Goal: Transaction & Acquisition: Purchase product/service

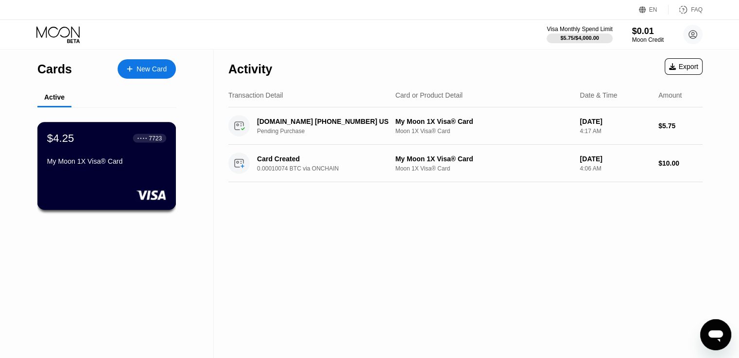
click at [112, 180] on div "$4.25 ● ● ● ● 7723 My Moon 1X Visa® Card" at bounding box center [106, 166] width 139 height 88
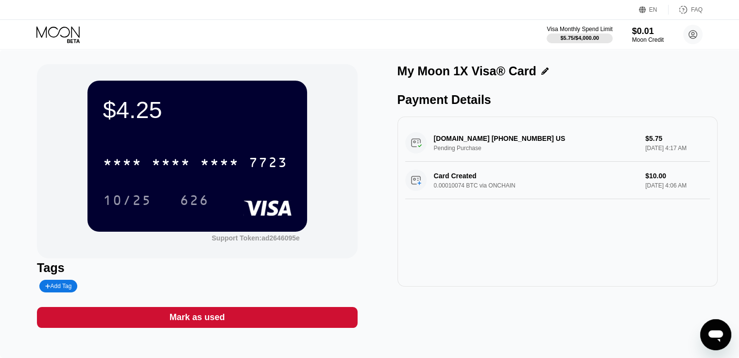
click at [478, 156] on div "[DOMAIN_NAME] [PHONE_NUMBER] US Pending Purchase $5.75 [DATE] 4:17 AM" at bounding box center [557, 142] width 305 height 37
click at [444, 276] on div "WWW.TAX1099.COM +18778113829 US Pending Purchase $5.75 Aug 18, 2025 4:17 AM Car…" at bounding box center [558, 202] width 320 height 170
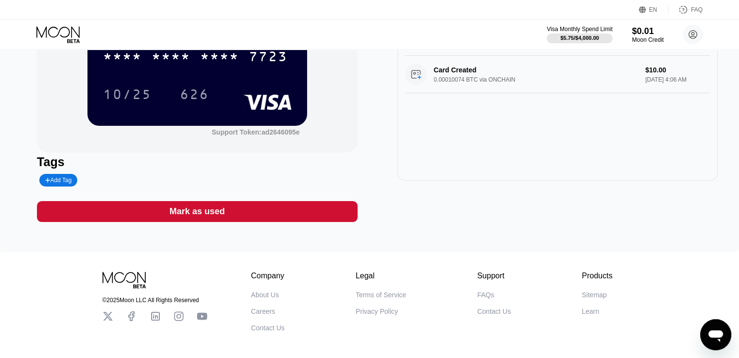
scroll to position [8, 0]
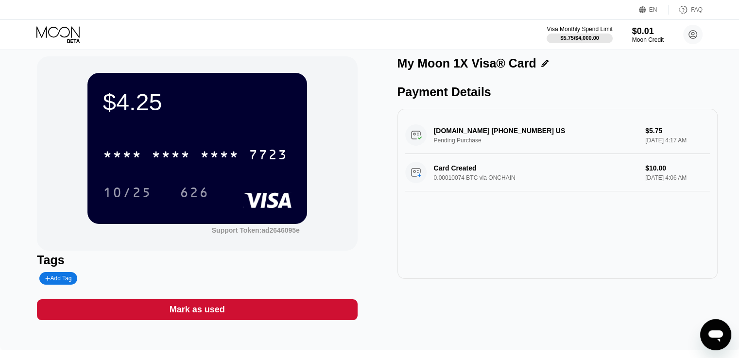
click at [197, 315] on div "Mark as used" at bounding box center [197, 309] width 55 height 11
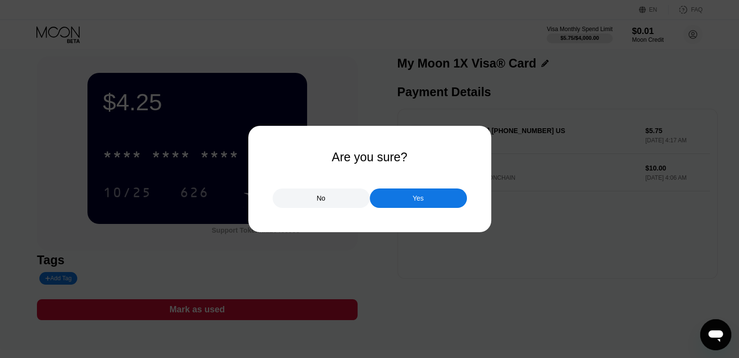
click at [312, 199] on div "No" at bounding box center [321, 198] width 97 height 19
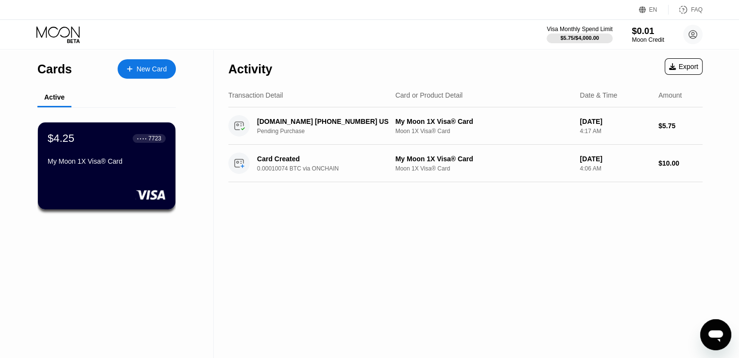
click at [641, 39] on div "Moon Credit" at bounding box center [648, 39] width 33 height 7
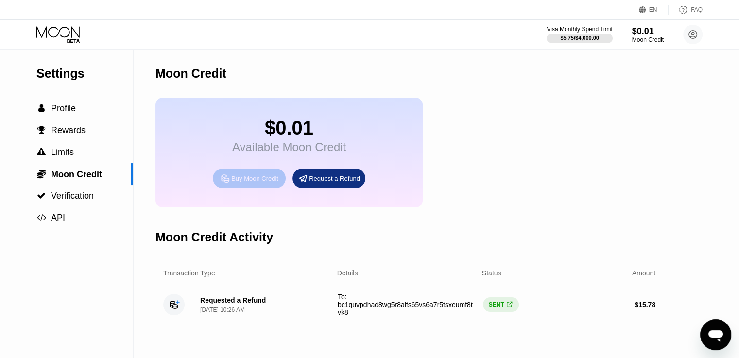
click at [248, 183] on div "Buy Moon Credit" at bounding box center [254, 178] width 47 height 8
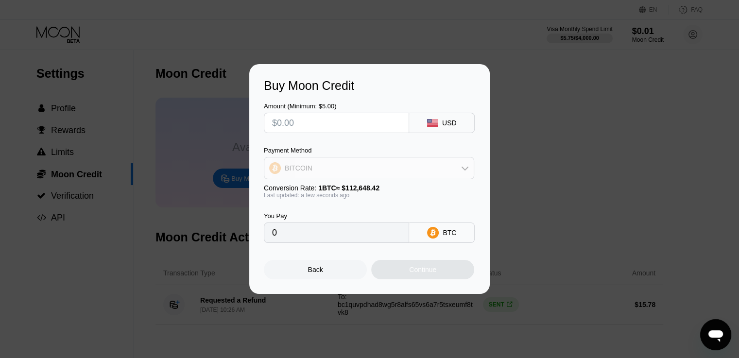
click at [400, 174] on div "BITCOIN" at bounding box center [368, 167] width 209 height 19
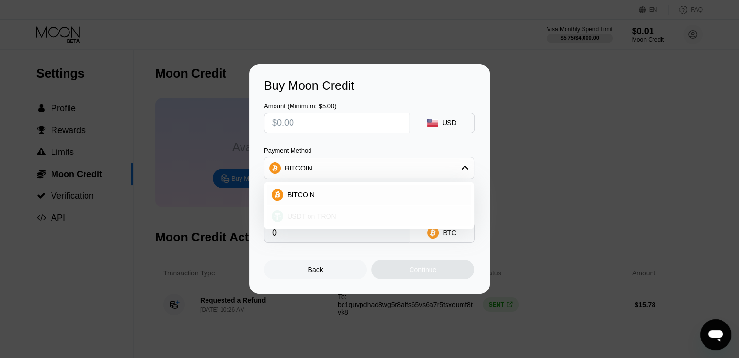
click at [369, 212] on div "USDT on TRON" at bounding box center [374, 216] width 183 height 8
type input "0.00"
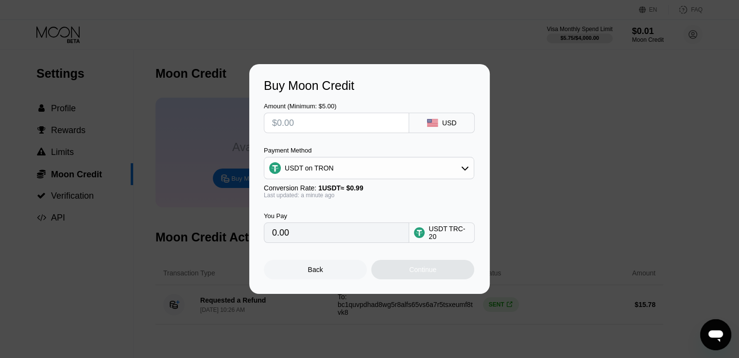
click at [337, 121] on input "text" at bounding box center [336, 122] width 129 height 19
type input "$2"
type input "2.02"
type input "$2"
click at [524, 203] on div "Buy Moon Credit Amount (Minimum: $5.00) $2 USD Payment Method USDT on TRON Conv…" at bounding box center [369, 179] width 739 height 230
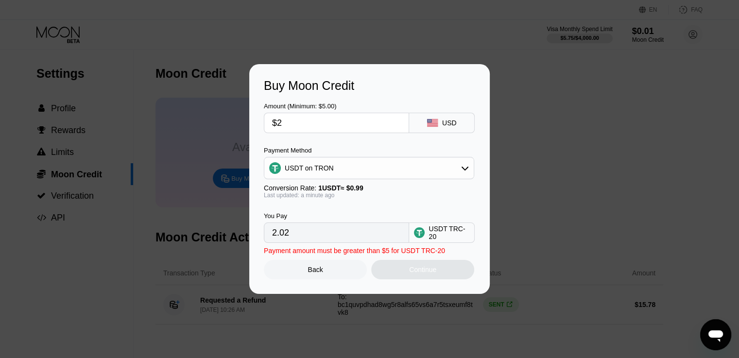
click at [319, 274] on div "Back" at bounding box center [315, 270] width 15 height 8
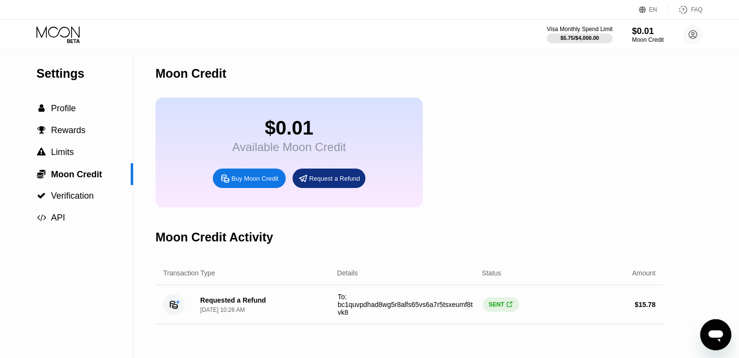
click at [262, 183] on div "Buy Moon Credit" at bounding box center [254, 178] width 47 height 8
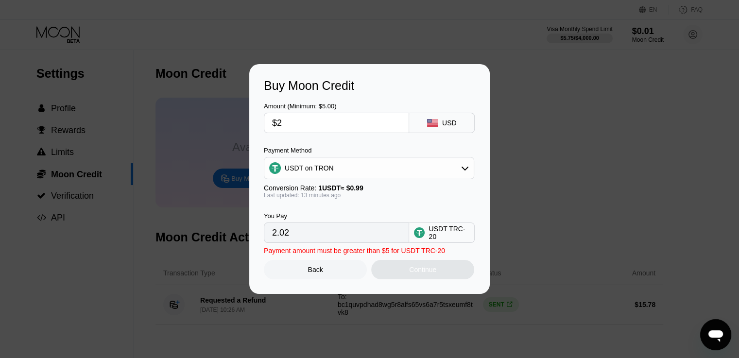
click at [377, 127] on input "$2" at bounding box center [336, 122] width 129 height 19
type input "0.00"
type input "$6"
type input "6.06"
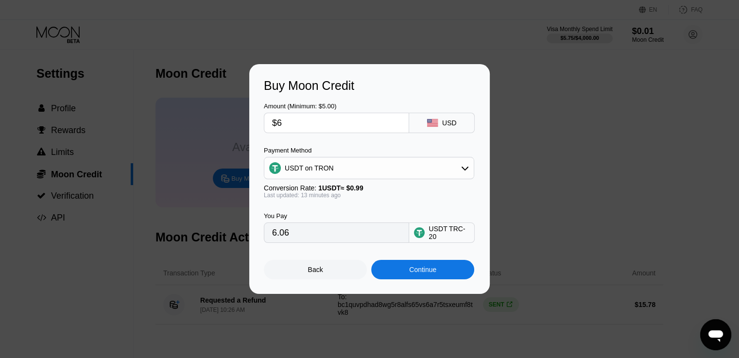
type input "$6"
click at [425, 273] on div "Continue" at bounding box center [422, 270] width 27 height 8
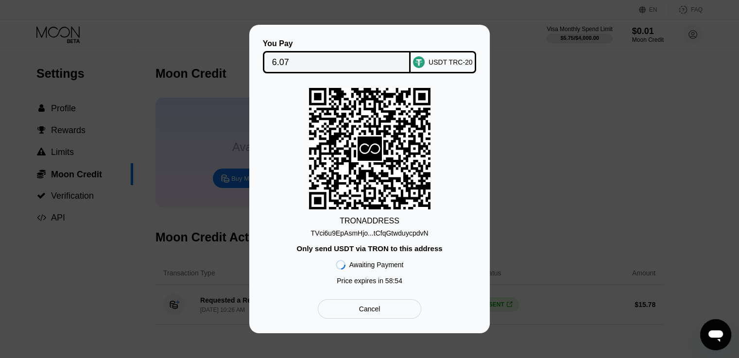
click at [402, 235] on div "TVci6u9EpAsmHjo...tCfqGtwduycpdvN" at bounding box center [370, 233] width 118 height 8
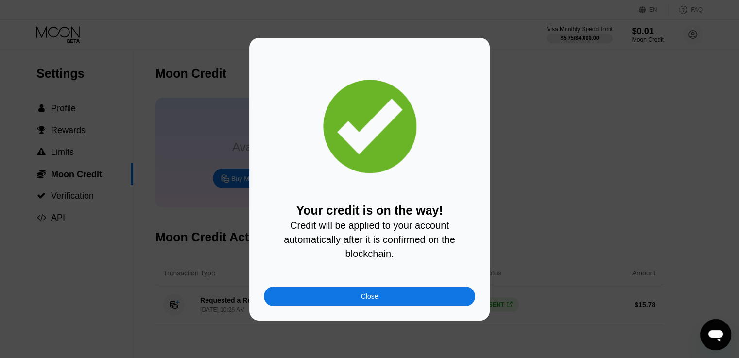
click at [432, 300] on div "Close" at bounding box center [369, 296] width 211 height 19
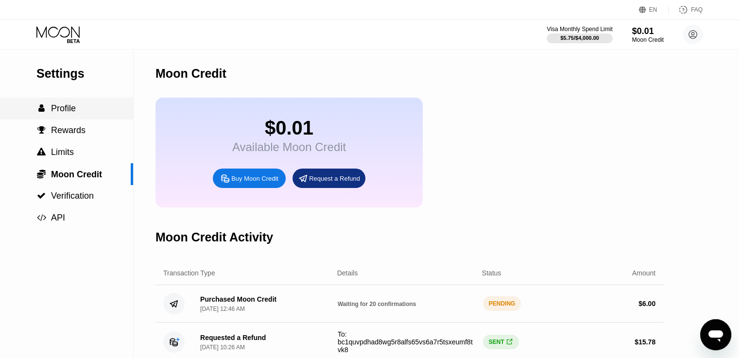
click at [64, 109] on span "Profile" at bounding box center [63, 109] width 25 height 10
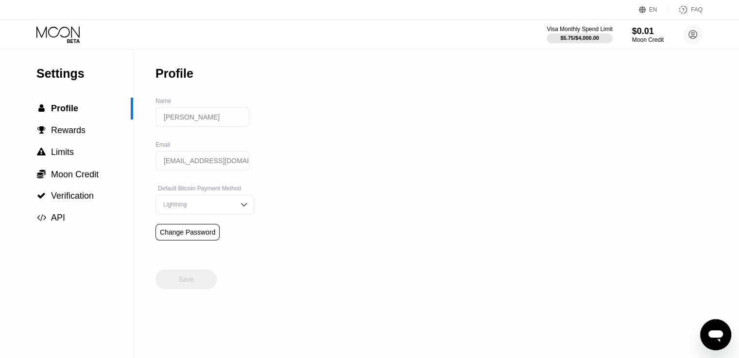
click at [59, 40] on icon at bounding box center [58, 34] width 45 height 17
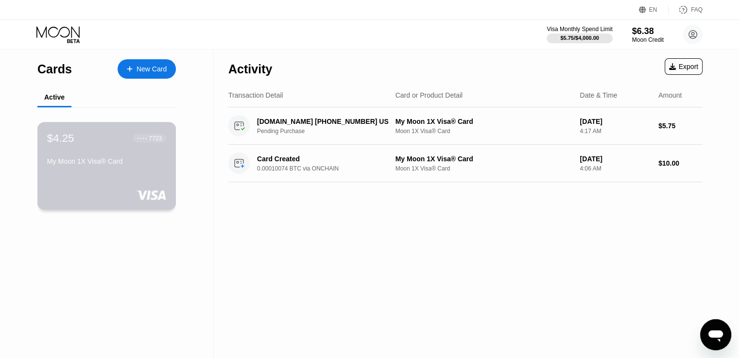
click at [141, 150] on div "$4.25 ● ● ● ● 7723 My Moon 1X Visa® Card" at bounding box center [106, 150] width 119 height 37
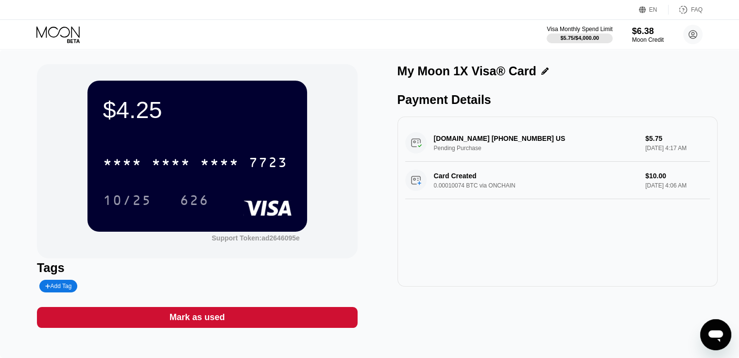
click at [486, 138] on div "WWW.TAX1099.COM +18778113829 US Pending Purchase $5.75 Aug 18, 2025 4:17 AM" at bounding box center [557, 142] width 305 height 37
click at [579, 39] on div "$5.75 / $4,000.00" at bounding box center [579, 38] width 39 height 6
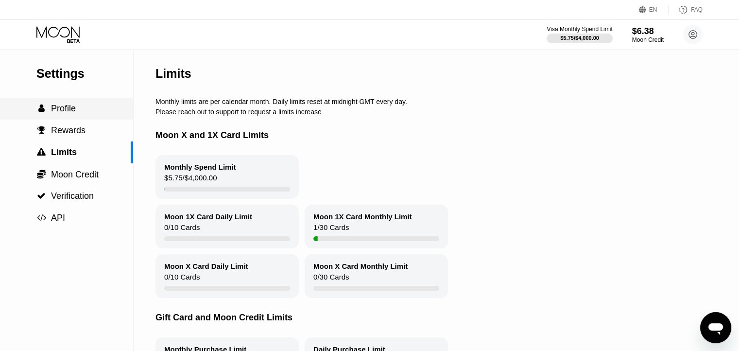
click at [66, 113] on span "Profile" at bounding box center [63, 109] width 25 height 10
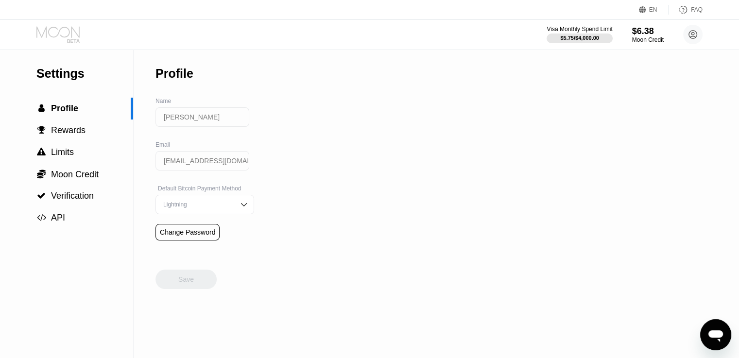
click at [67, 42] on icon at bounding box center [58, 34] width 45 height 17
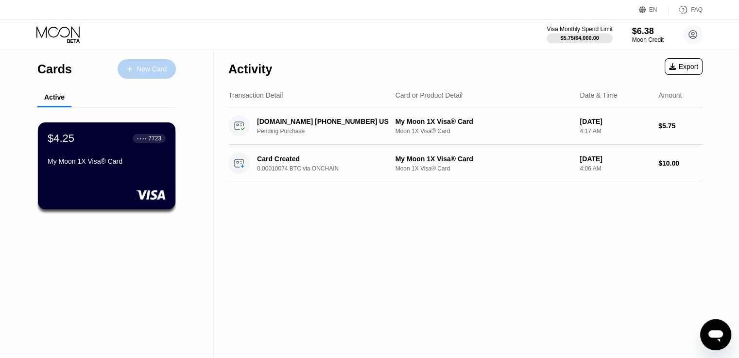
click at [149, 70] on div "New Card" at bounding box center [152, 69] width 30 height 8
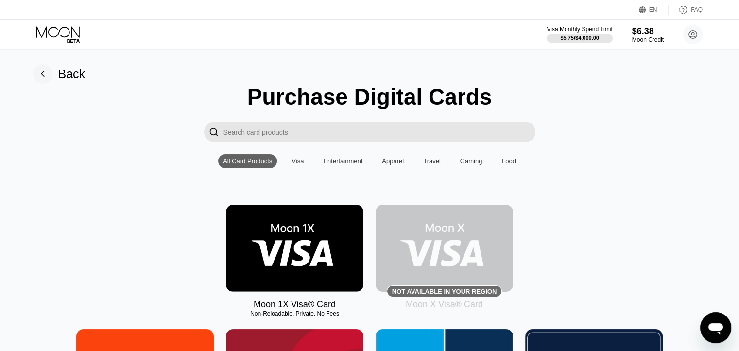
click at [328, 270] on img at bounding box center [295, 248] width 138 height 87
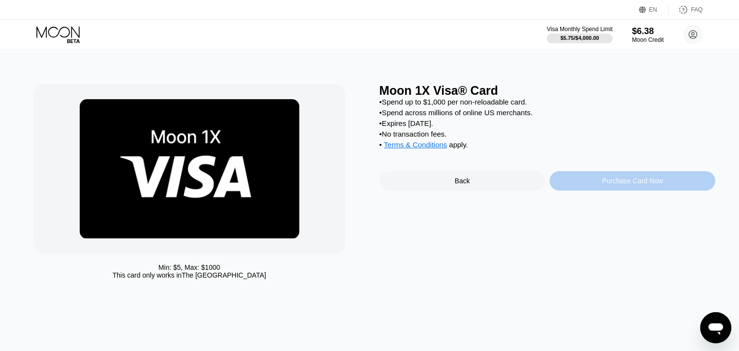
click at [662, 190] on div "Purchase Card Now" at bounding box center [633, 180] width 166 height 19
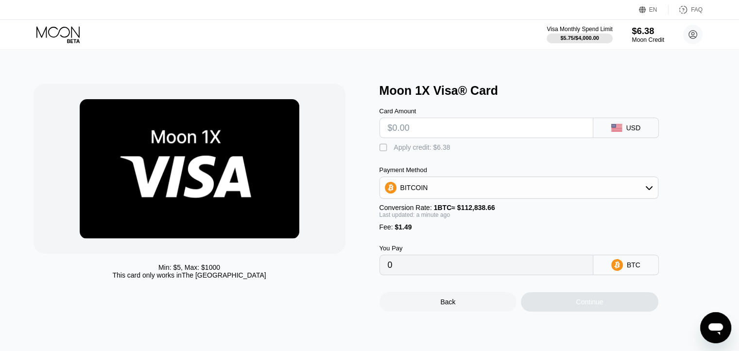
click at [647, 41] on div "Moon Credit" at bounding box center [648, 39] width 33 height 7
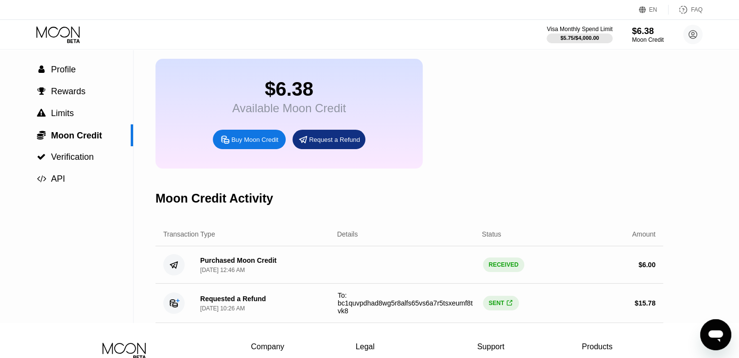
scroll to position [58, 0]
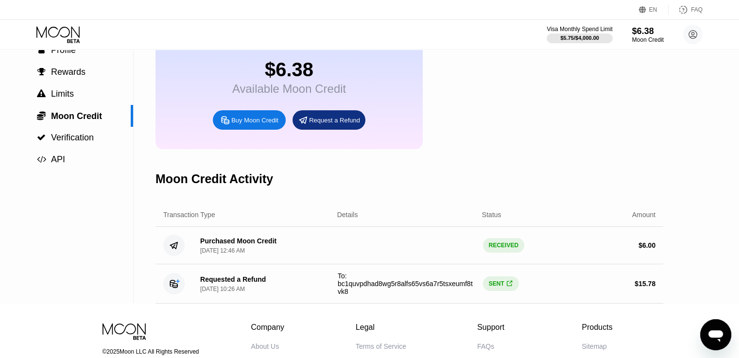
click at [501, 253] on div "RECEIVED" at bounding box center [503, 245] width 41 height 15
click at [259, 245] on div "Purchased Moon Credit" at bounding box center [238, 241] width 76 height 8
click at [329, 130] on div "Request a Refund" at bounding box center [329, 119] width 73 height 19
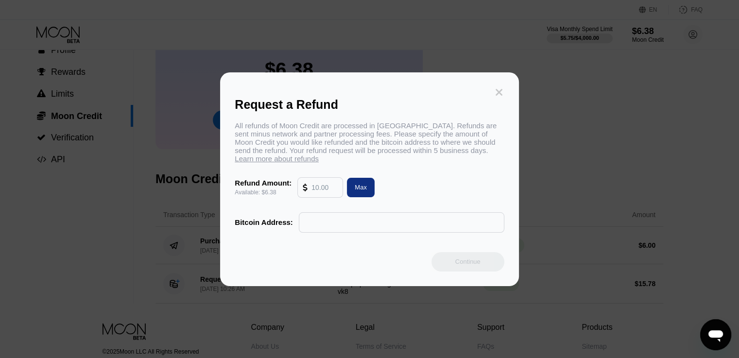
click at [498, 89] on icon at bounding box center [499, 92] width 7 height 7
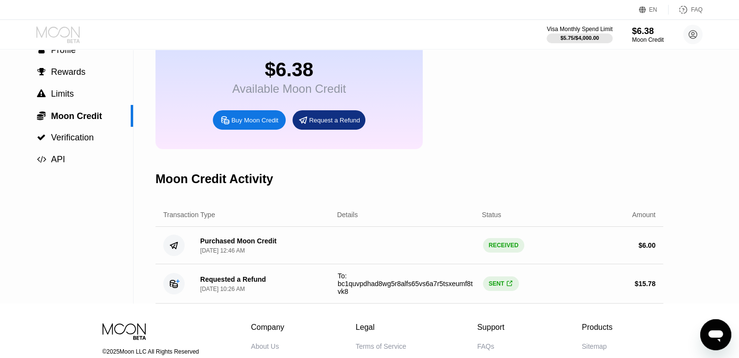
click at [64, 39] on icon at bounding box center [58, 34] width 45 height 17
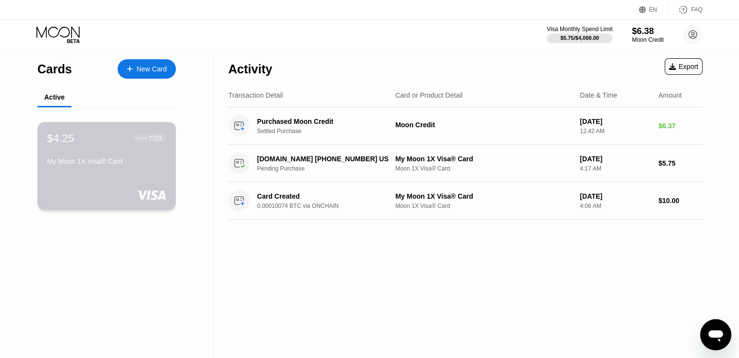
click at [111, 154] on div "$4.25 ● ● ● ● 7723 My Moon 1X Visa® Card" at bounding box center [106, 150] width 119 height 37
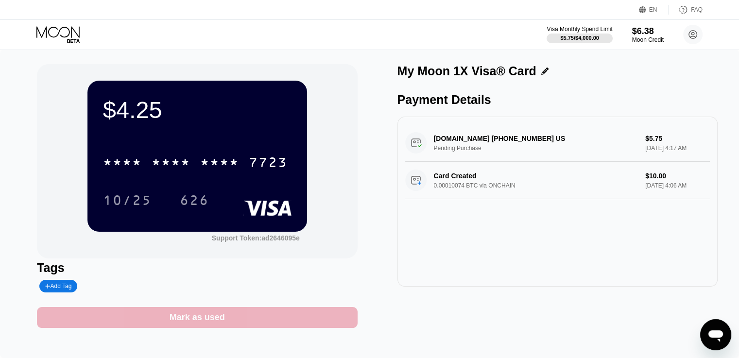
click at [260, 324] on div "Mark as used" at bounding box center [197, 317] width 320 height 21
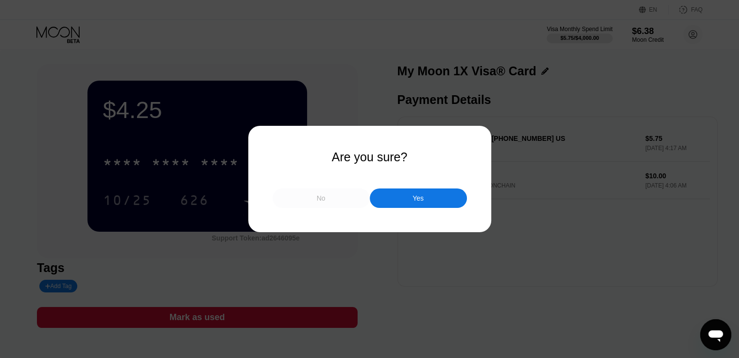
click at [320, 203] on div "No" at bounding box center [321, 198] width 9 height 9
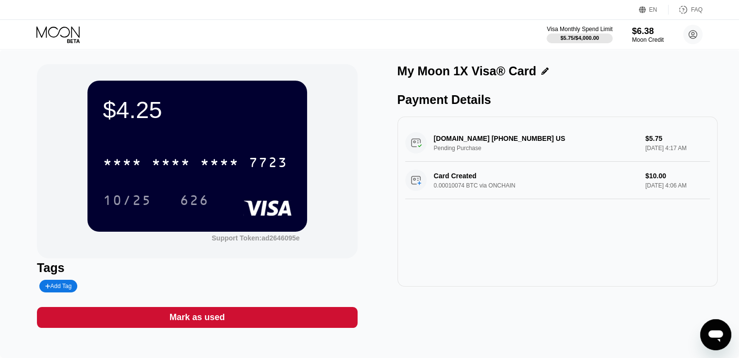
click at [716, 333] on icon "Open messaging window" at bounding box center [716, 336] width 15 height 12
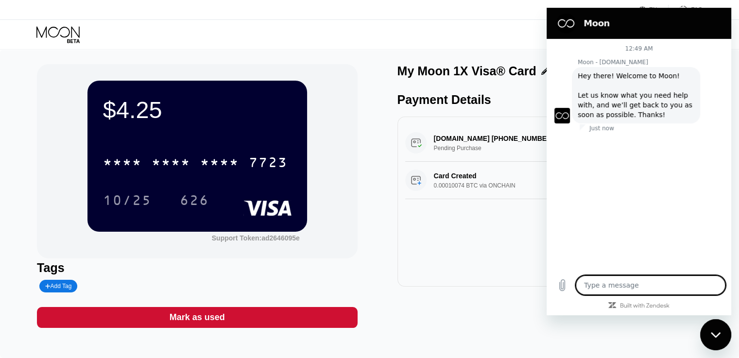
type textarea "x"
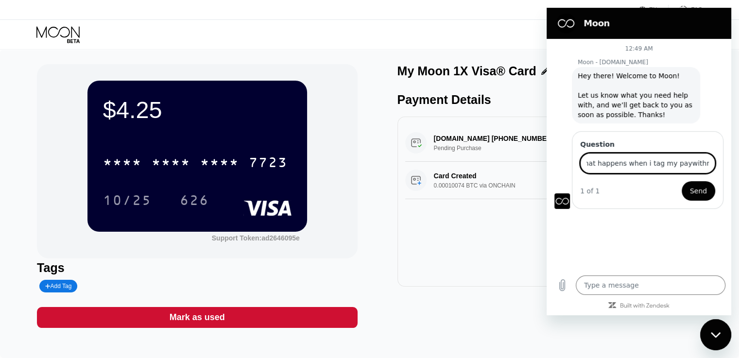
scroll to position [0, 11]
type input "what happens when i tag my paywithmoon ca"
type input "what happens when i tag my paywithmoon card as used"
click at [682, 181] on button "Send" at bounding box center [699, 190] width 34 height 19
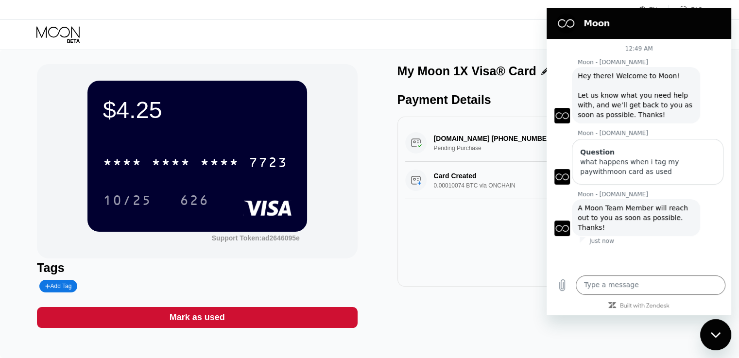
click at [68, 288] on div "Add Tag" at bounding box center [58, 286] width 26 height 7
click at [135, 288] on icon at bounding box center [138, 286] width 6 height 6
click at [410, 292] on div "My Moon 1X Visa® Card Payment Details WWW.TAX1099.COM +18778113829 US Pending P…" at bounding box center [558, 196] width 320 height 264
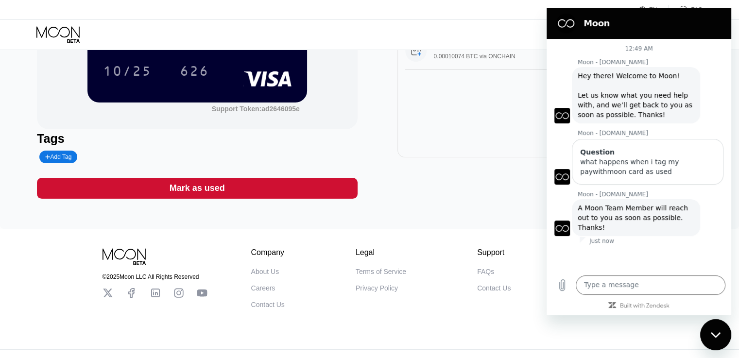
scroll to position [0, 0]
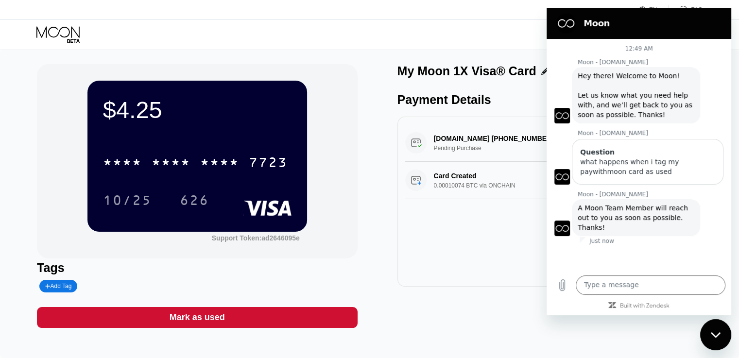
click at [470, 30] on div "Visa Monthly Spend Limit $5.75 / $4,000.00 $6.38 Moon Credit Tom abc7irene@gmai…" at bounding box center [369, 34] width 739 height 29
click at [598, 28] on h2 "Moon" at bounding box center [653, 23] width 138 height 12
click at [720, 337] on icon "Close messaging window" at bounding box center [716, 335] width 10 height 6
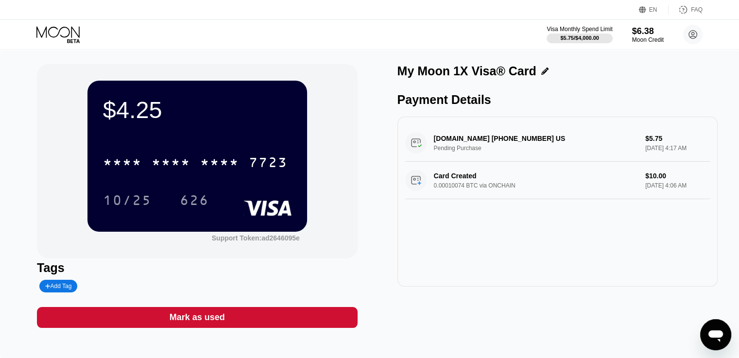
click at [648, 154] on div "WWW.TAX1099.COM +18778113829 US Pending Purchase $5.75 Aug 18, 2025 4:17 AM" at bounding box center [557, 142] width 305 height 37
click at [640, 186] on div "Card Created 0.00010074 BTC via ONCHAIN $10.00 Aug 18, 2025 4:06 AM" at bounding box center [557, 180] width 305 height 37
click at [651, 38] on div "Moon Credit" at bounding box center [648, 39] width 33 height 7
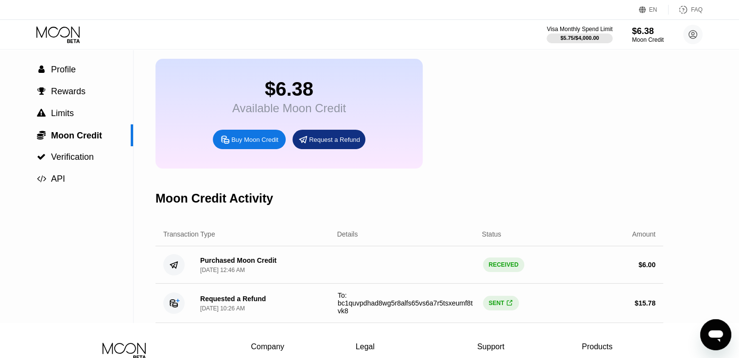
scroll to position [58, 0]
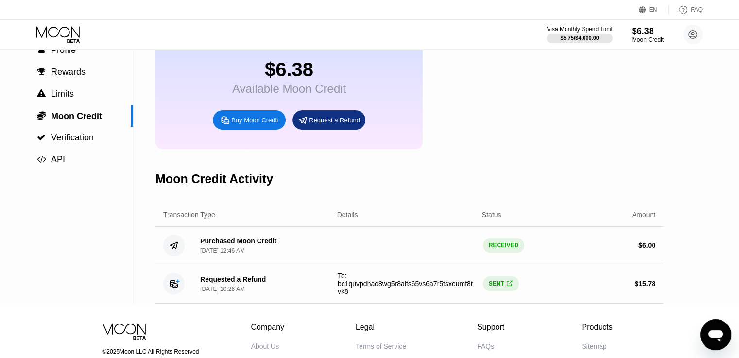
click at [343, 295] on span "To: bc1quvpdhad8wg5r8alfs65vs6a7r5tsxeumf8tvk8" at bounding box center [405, 283] width 135 height 23
click at [177, 288] on icon at bounding box center [173, 283] width 7 height 7
click at [501, 291] on div "SENT " at bounding box center [501, 284] width 36 height 15
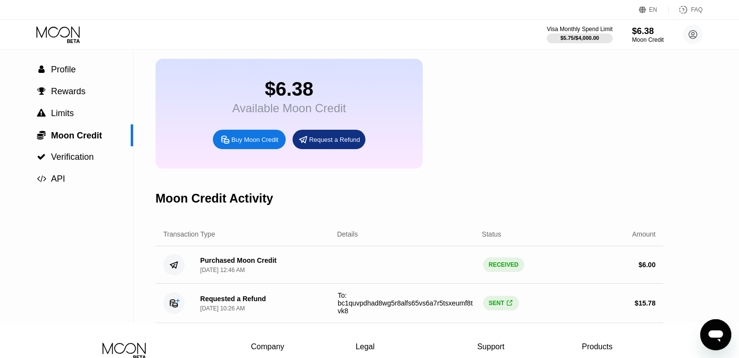
scroll to position [0, 0]
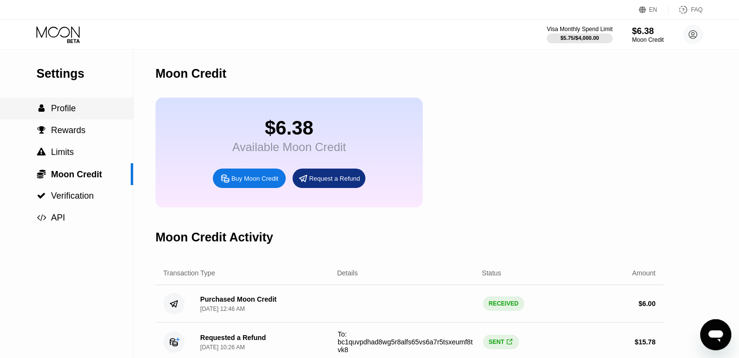
click at [76, 105] on div " Profile" at bounding box center [66, 109] width 133 height 10
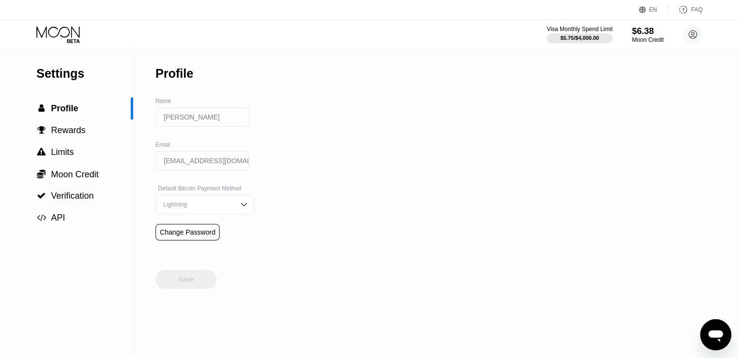
click at [230, 207] on div "Lightning" at bounding box center [205, 204] width 99 height 19
click at [202, 246] on div "On-Chain" at bounding box center [205, 243] width 88 height 7
click at [197, 284] on div "Save" at bounding box center [186, 279] width 61 height 19
click at [77, 37] on icon at bounding box center [58, 34] width 45 height 17
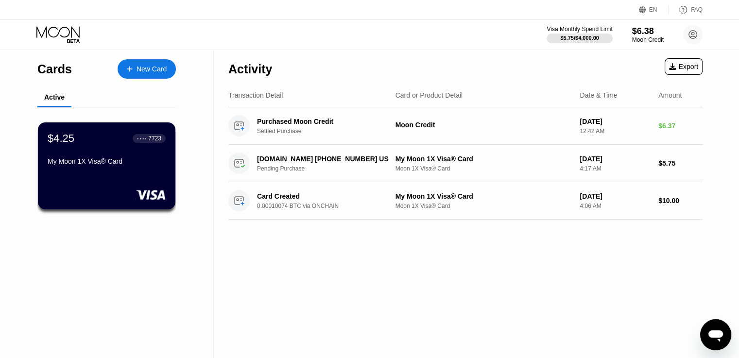
click at [716, 344] on div "Open messaging window" at bounding box center [715, 334] width 29 height 29
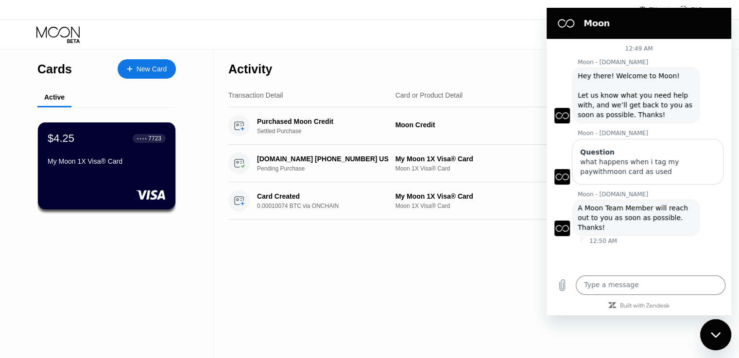
click at [494, 282] on div "Activity Export Transaction Detail Card or Product Detail Date & Time Amount Pu…" at bounding box center [465, 204] width 503 height 309
click at [681, 31] on div "Moon" at bounding box center [637, 23] width 169 height 19
click at [707, 342] on div "Close messaging window" at bounding box center [715, 334] width 29 height 29
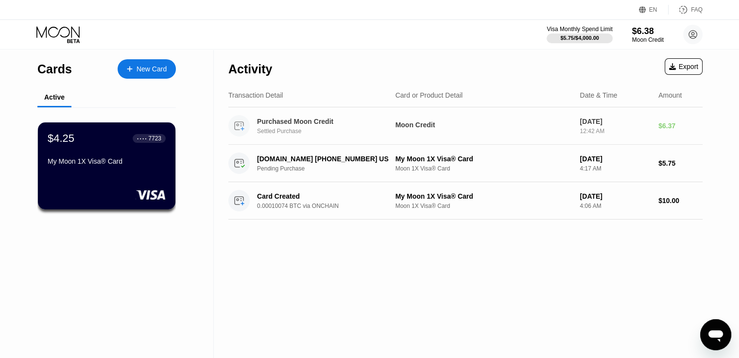
click at [573, 126] on div "Purchased Moon Credit Settled Purchase Moon Credit [DATE] 12:42 AM $6.37" at bounding box center [465, 125] width 474 height 37
click at [147, 68] on div "New Card" at bounding box center [152, 69] width 30 height 8
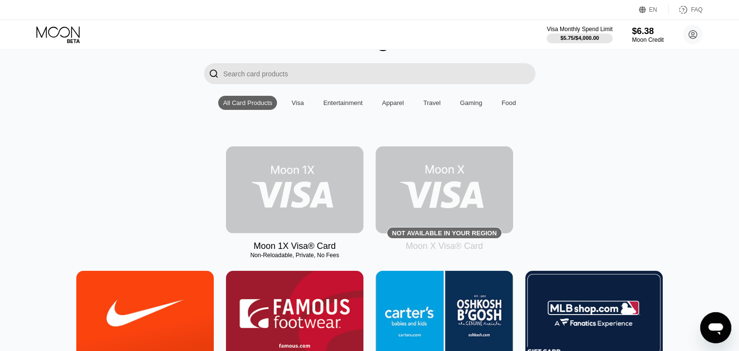
click at [311, 201] on img at bounding box center [295, 189] width 138 height 87
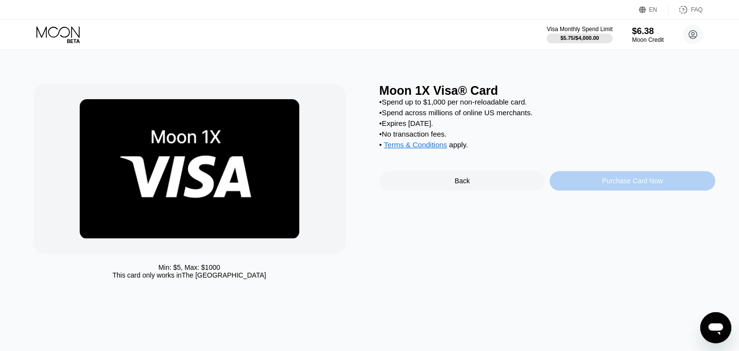
click at [600, 190] on div "Purchase Card Now" at bounding box center [633, 180] width 166 height 19
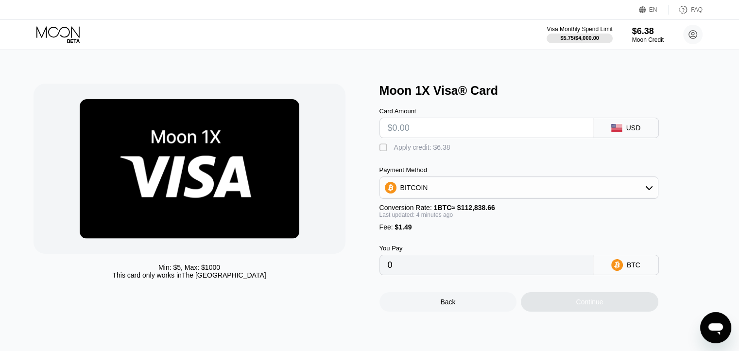
click at [384, 151] on div "" at bounding box center [385, 148] width 10 height 10
click at [542, 131] on input "text" at bounding box center [486, 127] width 197 height 19
click at [575, 197] on div "BITCOIN" at bounding box center [519, 187] width 278 height 19
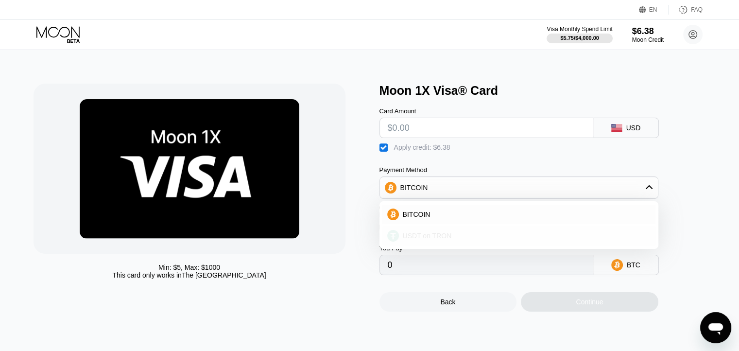
click at [498, 240] on div "USDT on TRON" at bounding box center [525, 236] width 252 height 8
type input "0.00"
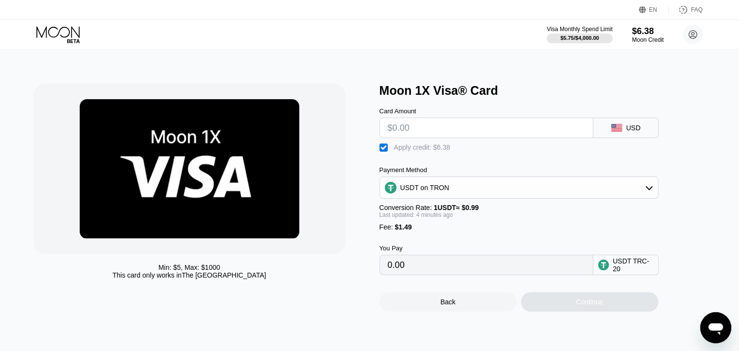
click at [459, 128] on input "text" at bounding box center [486, 127] width 197 height 19
type input "$6"
type input "1.12"
type input "$6.3"
type input "1.42"
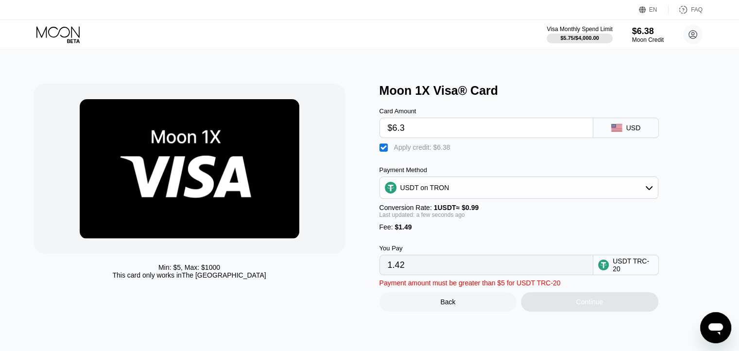
type input "$6.38"
type input "1.51"
type input "$6.3"
type input "1.42"
type input "$6."
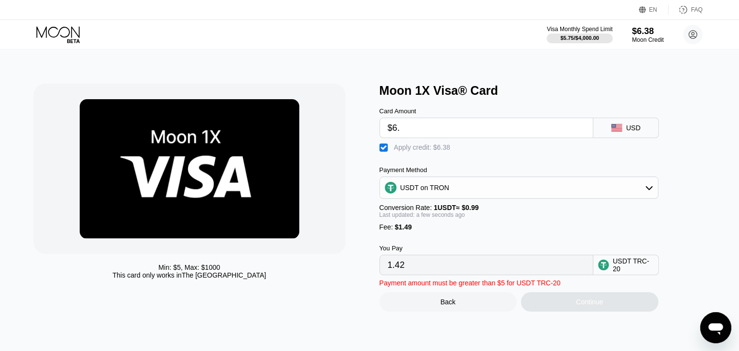
type input "1.12"
type input "$6"
type input "0.00"
type input "$5"
type input "0.11"
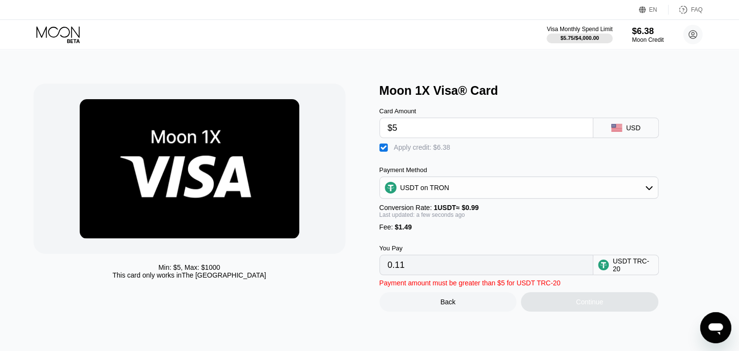
type input "$5"
click at [381, 153] on div "" at bounding box center [385, 148] width 10 height 10
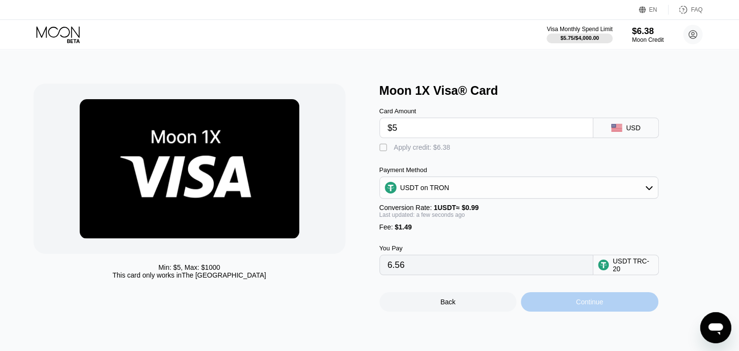
click at [553, 311] on div "Continue" at bounding box center [590, 301] width 138 height 19
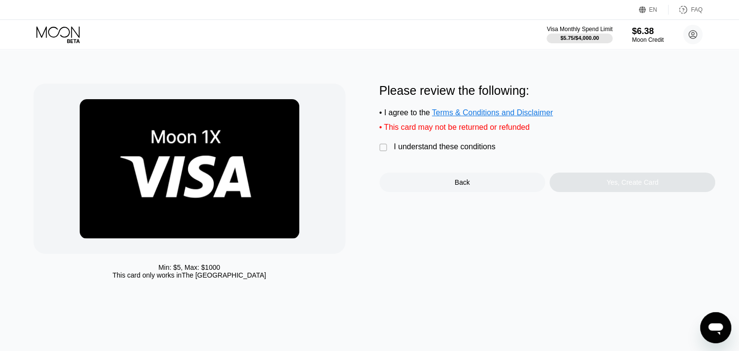
click at [381, 151] on div "" at bounding box center [385, 148] width 10 height 10
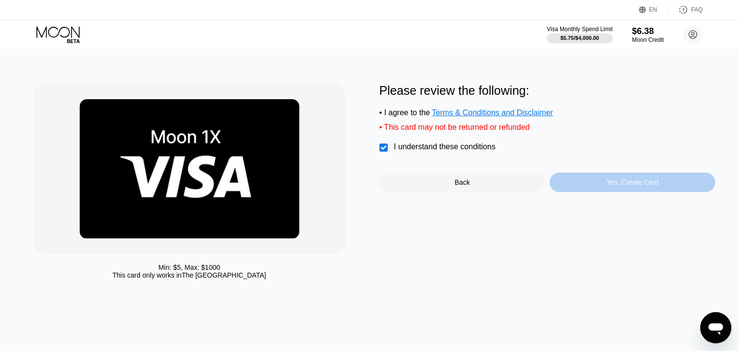
click at [615, 192] on div "Yes, Create Card" at bounding box center [633, 182] width 166 height 19
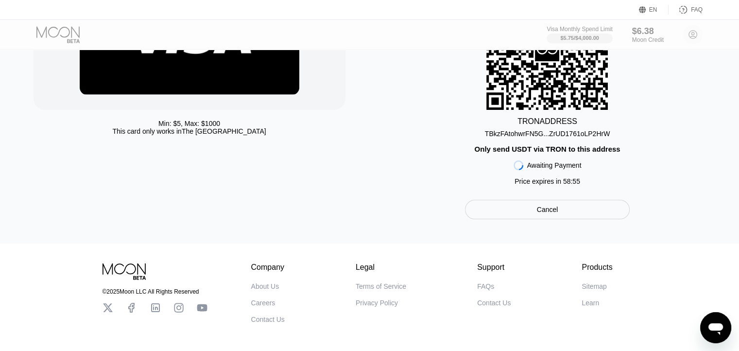
scroll to position [139, 0]
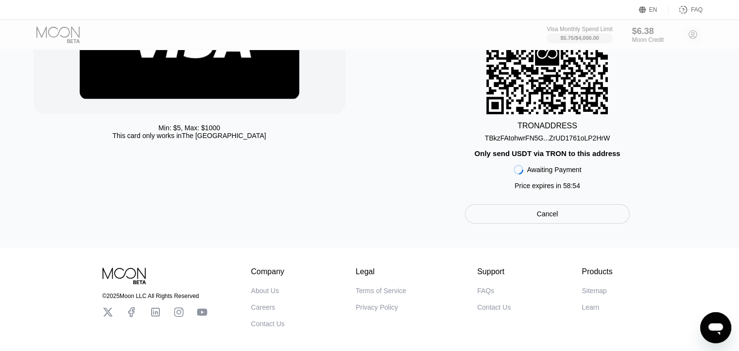
click at [569, 224] on div "Cancel" at bounding box center [547, 213] width 165 height 19
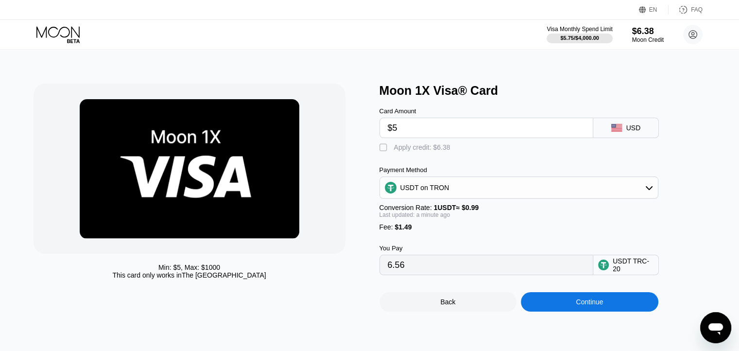
click at [383, 152] on div "" at bounding box center [385, 148] width 10 height 10
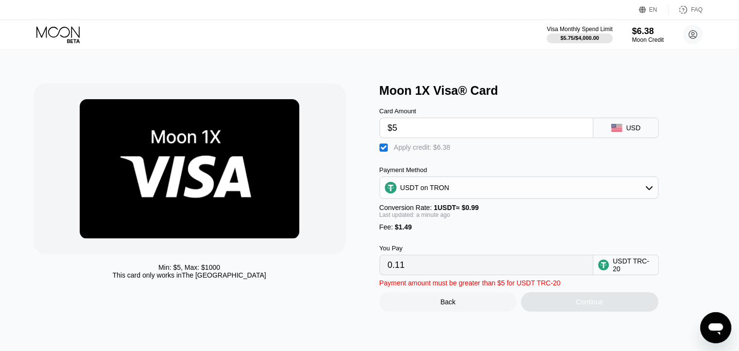
click at [383, 152] on div "" at bounding box center [385, 148] width 10 height 10
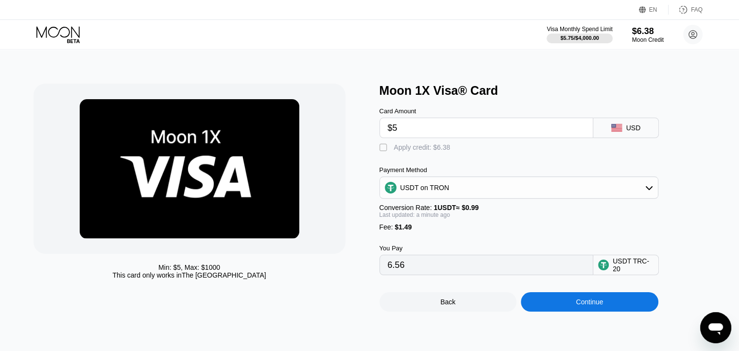
click at [383, 152] on div "" at bounding box center [385, 148] width 10 height 10
type input "0.11"
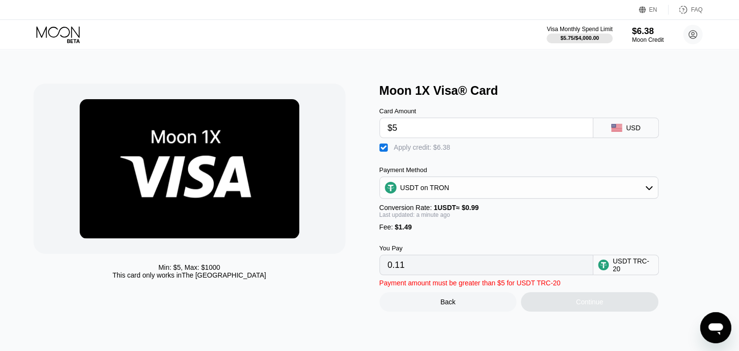
click at [435, 133] on input "$5" at bounding box center [486, 127] width 197 height 19
type input "0.00"
click at [718, 324] on icon "Open messaging window" at bounding box center [716, 329] width 15 height 12
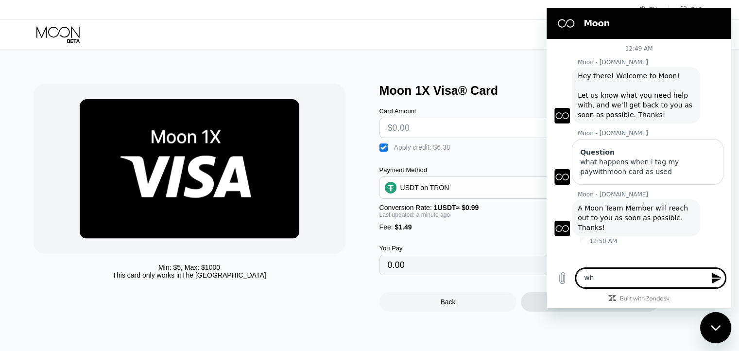
type textarea "wha"
type textarea "what is moon credit"
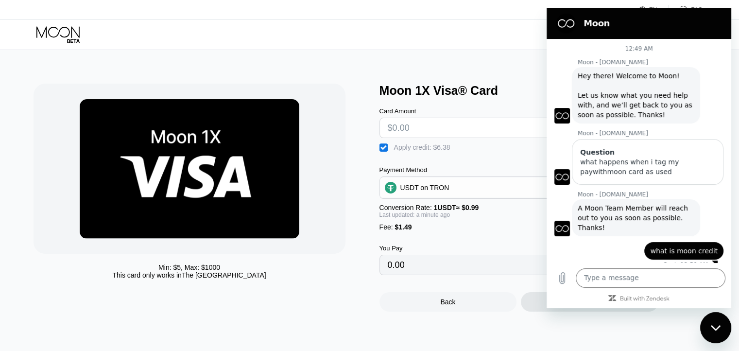
click at [531, 239] on div "You Pay 0.00 USDT TRC-20" at bounding box center [535, 253] width 311 height 44
click at [720, 329] on icon "Close messaging window" at bounding box center [716, 328] width 10 height 6
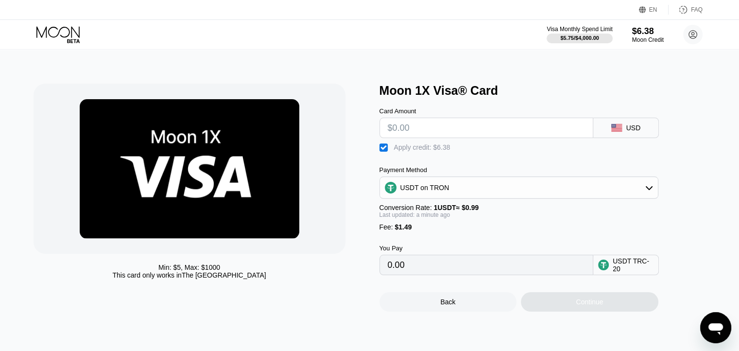
click at [615, 132] on rect at bounding box center [616, 128] width 11 height 8
click at [542, 128] on input "text" at bounding box center [486, 127] width 197 height 19
type input "$6"
type input "1.12"
type input "0.00"
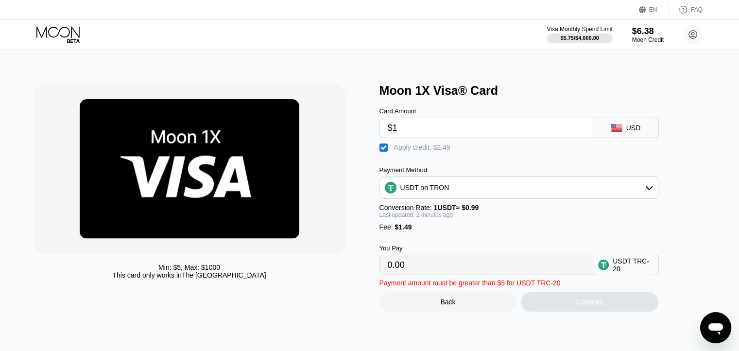
type input "$12"
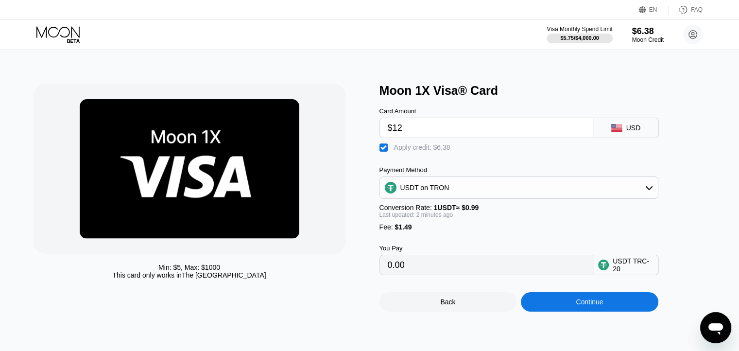
type input "7.18"
type input "$1"
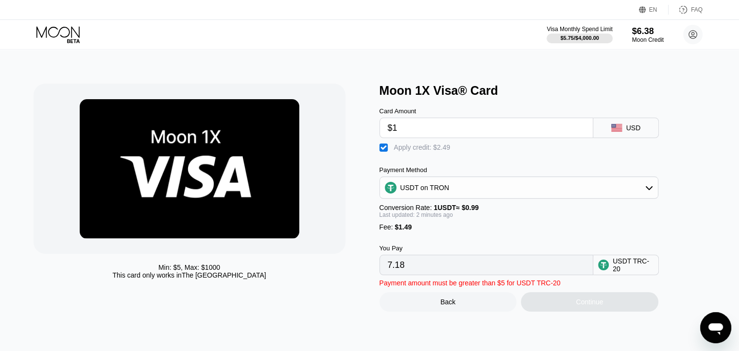
type input "0.00"
click at [384, 153] on div "" at bounding box center [385, 148] width 10 height 10
click at [452, 132] on input "text" at bounding box center [486, 127] width 197 height 19
type input "$5"
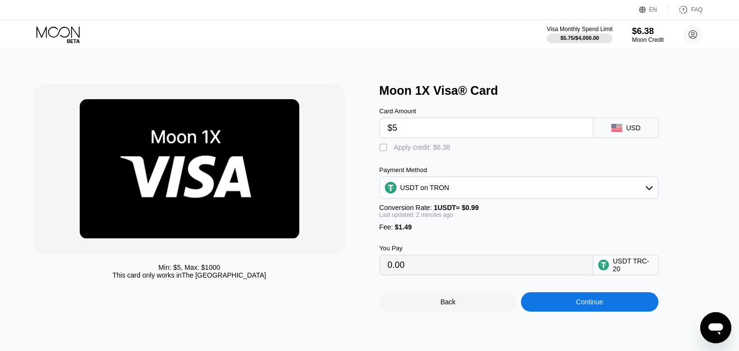
type input "6.56"
type input "$5"
click at [636, 34] on div "$6.38" at bounding box center [648, 31] width 33 height 10
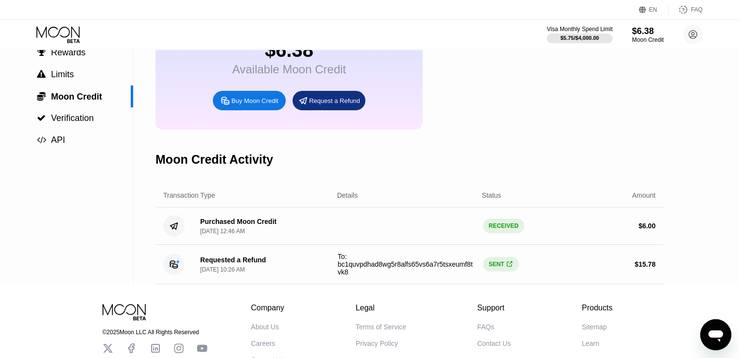
scroll to position [97, 0]
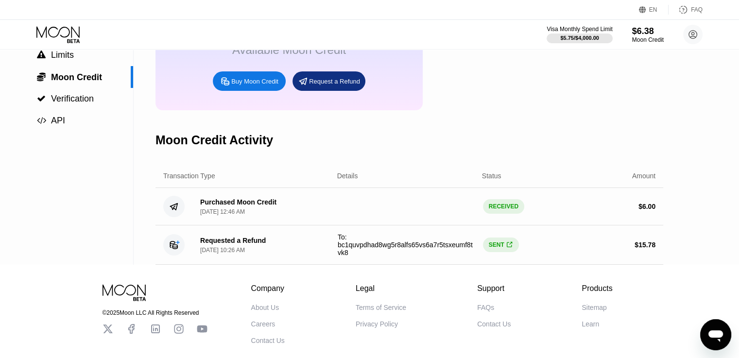
click at [227, 254] on div "Feb 11, 2023, 10:26 AM" at bounding box center [222, 250] width 45 height 7
click at [172, 249] on icon at bounding box center [173, 245] width 7 height 7
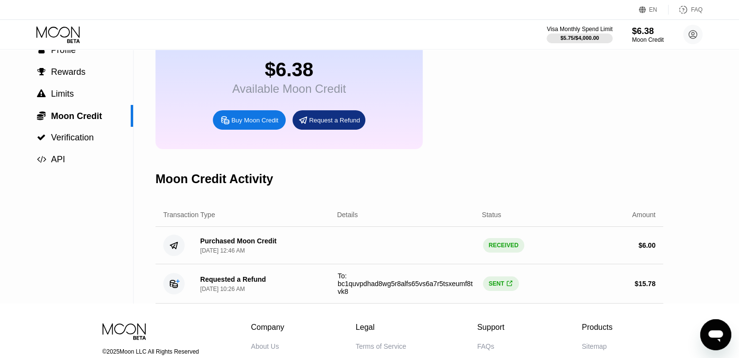
scroll to position [39, 0]
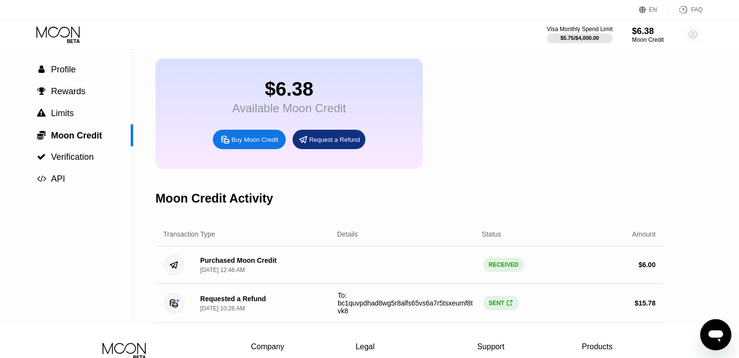
click at [698, 35] on circle at bounding box center [692, 34] width 19 height 19
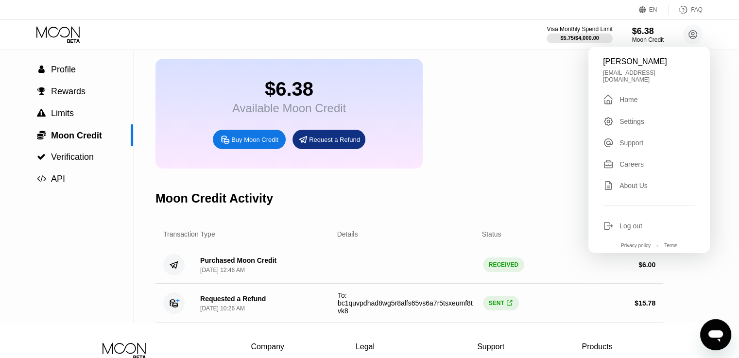
click at [638, 96] on div "Home" at bounding box center [629, 100] width 18 height 8
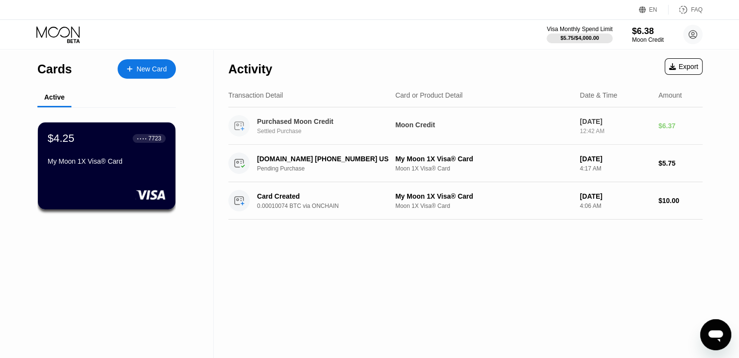
click at [485, 129] on div "Moon Credit" at bounding box center [484, 125] width 177 height 8
click at [138, 133] on div "● ● ● ● 7723" at bounding box center [150, 138] width 34 height 13
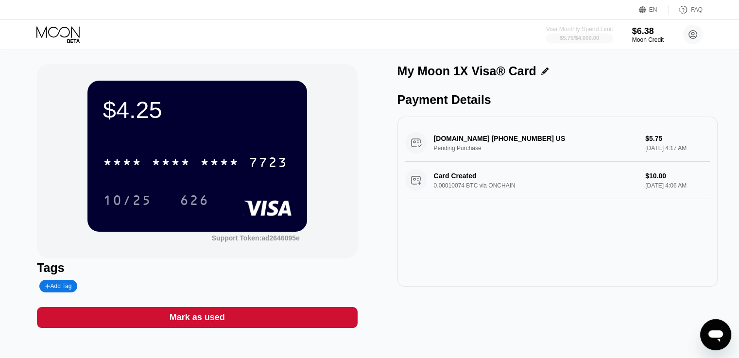
click at [584, 31] on div "Visa Monthly Spend Limit" at bounding box center [579, 29] width 67 height 7
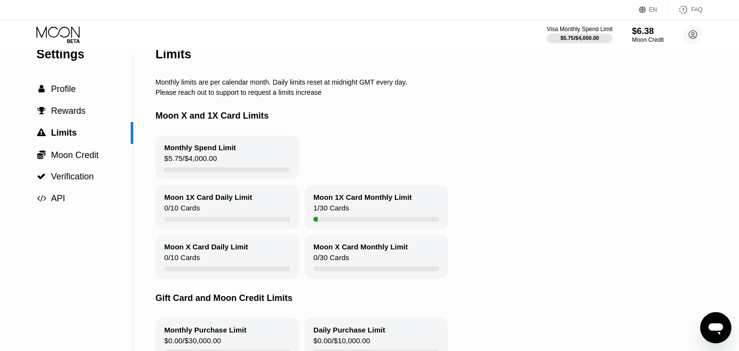
scroll to position [39, 0]
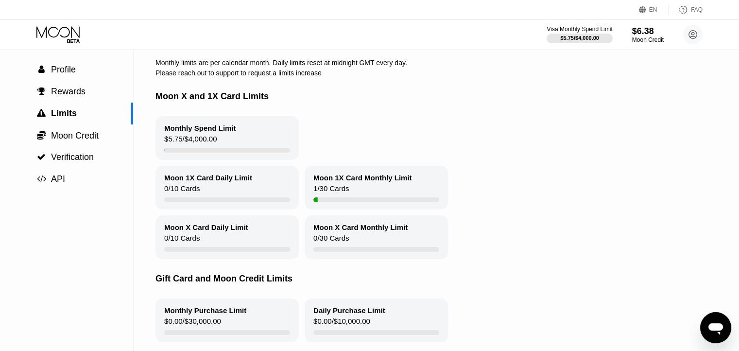
click at [238, 325] on div "Monthly Purchase Limit $0.00 / $30,000.00" at bounding box center [227, 320] width 143 height 44
click at [347, 314] on div "Daily Purchase Limit" at bounding box center [349, 310] width 72 height 8
click at [65, 36] on icon at bounding box center [58, 34] width 45 height 17
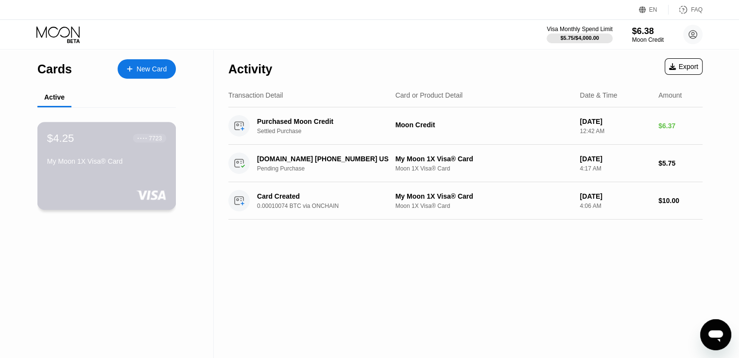
click at [145, 178] on div "$4.25 ● ● ● ● 7723 My Moon 1X Visa® Card" at bounding box center [106, 166] width 139 height 88
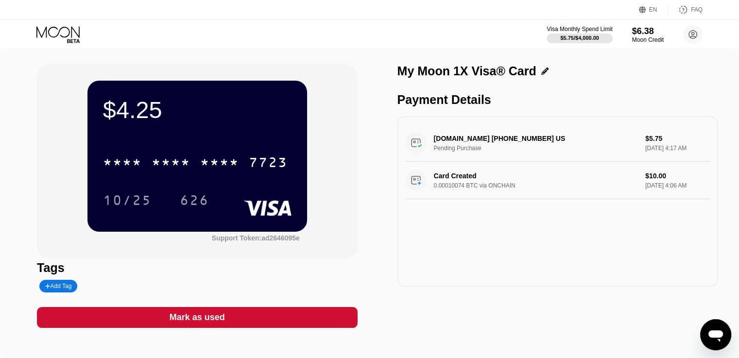
click at [240, 189] on div "* * * * * * * * * * * * 7723 10/25 626" at bounding box center [197, 171] width 189 height 57
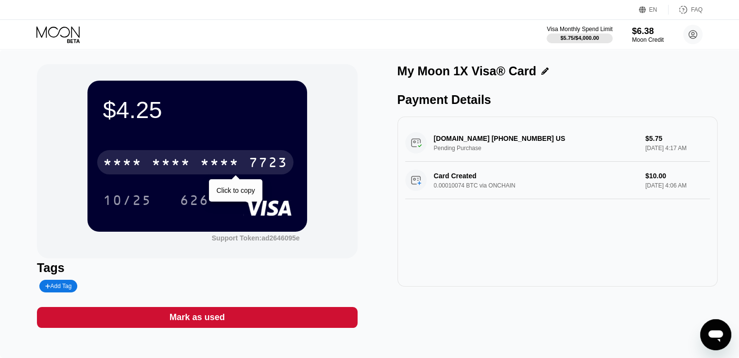
click at [249, 162] on div "7723" at bounding box center [268, 164] width 39 height 16
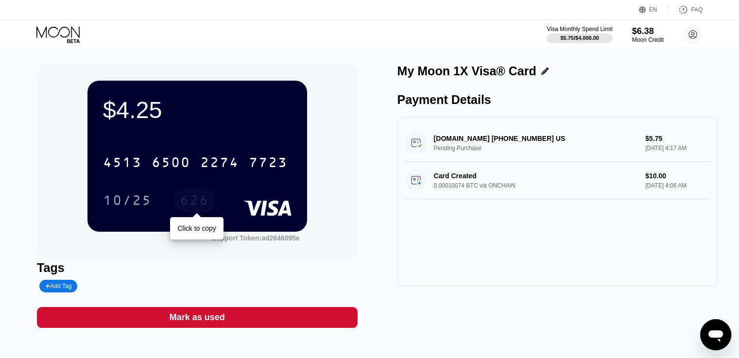
click at [200, 203] on div "626" at bounding box center [194, 202] width 29 height 16
click at [719, 334] on icon "Open messaging window" at bounding box center [716, 336] width 15 height 12
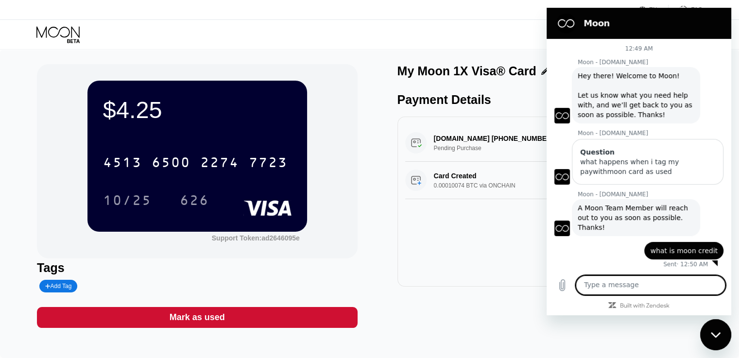
scroll to position [0, 0]
click at [476, 263] on div "WWW.TAX1099.COM +18778113829 US Pending Purchase $5.75 Aug 18, 2025 4:17 AM Car…" at bounding box center [558, 202] width 320 height 170
